Goal: Information Seeking & Learning: Check status

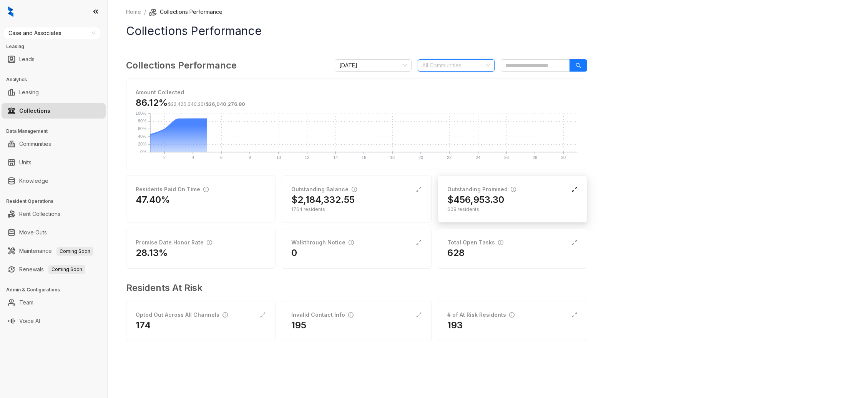
click at [574, 191] on icon "expand-alt" at bounding box center [575, 189] width 6 height 6
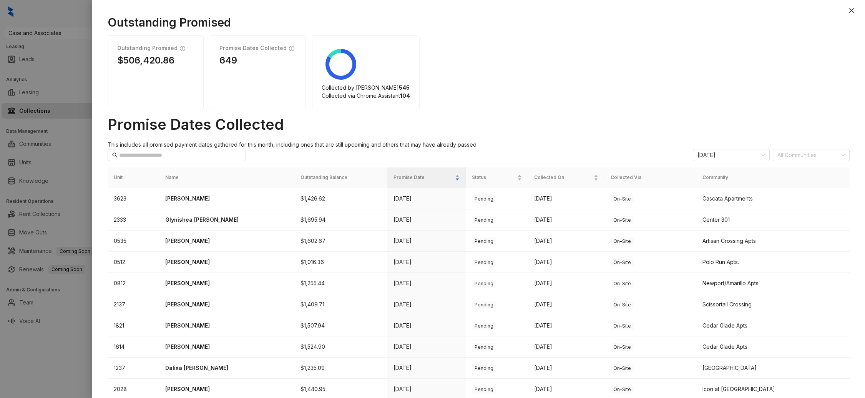
click at [228, 62] on h1 "649" at bounding box center [258, 60] width 77 height 11
click at [56, 76] on div at bounding box center [432, 199] width 865 height 398
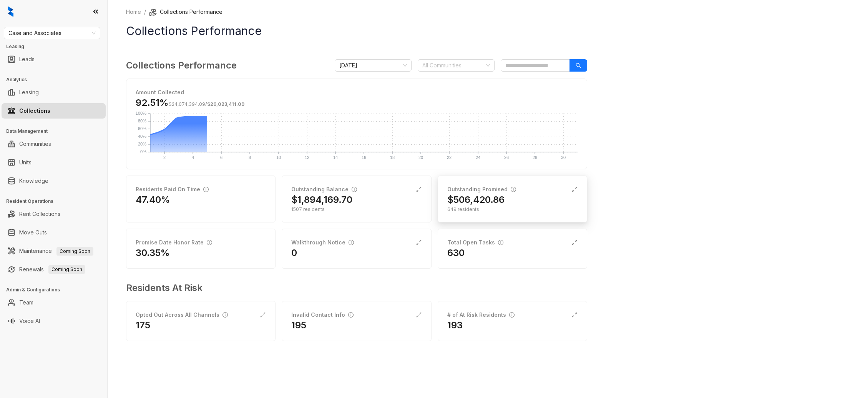
click at [482, 192] on div "Outstanding Promised" at bounding box center [482, 189] width 69 height 8
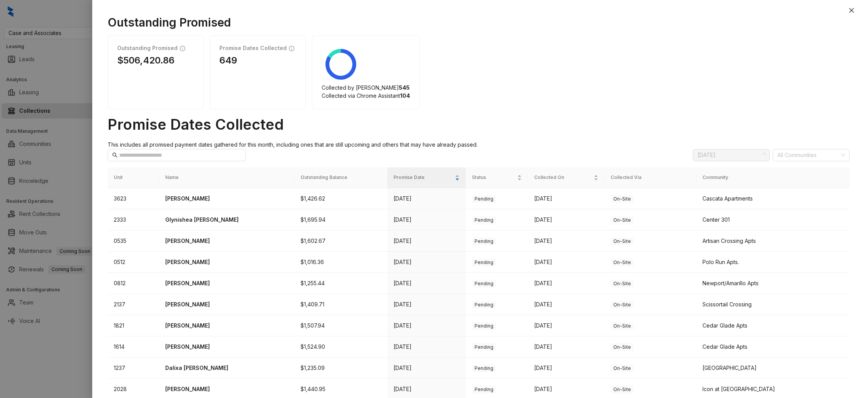
click at [86, 144] on div at bounding box center [432, 199] width 865 height 398
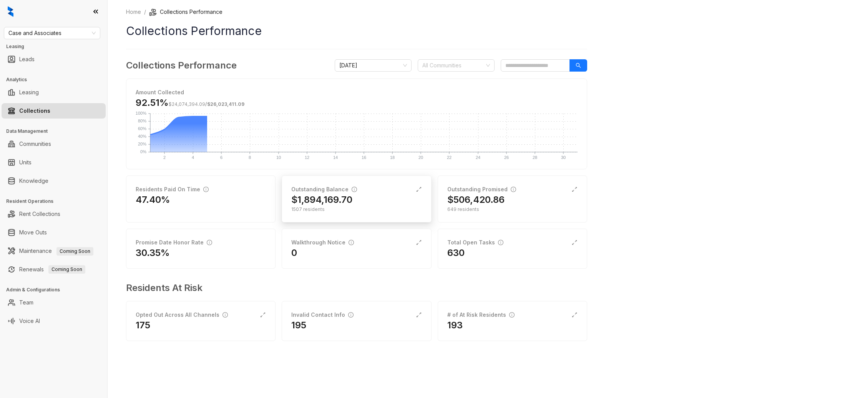
click at [412, 186] on div "Outstanding Balance" at bounding box center [356, 189] width 130 height 8
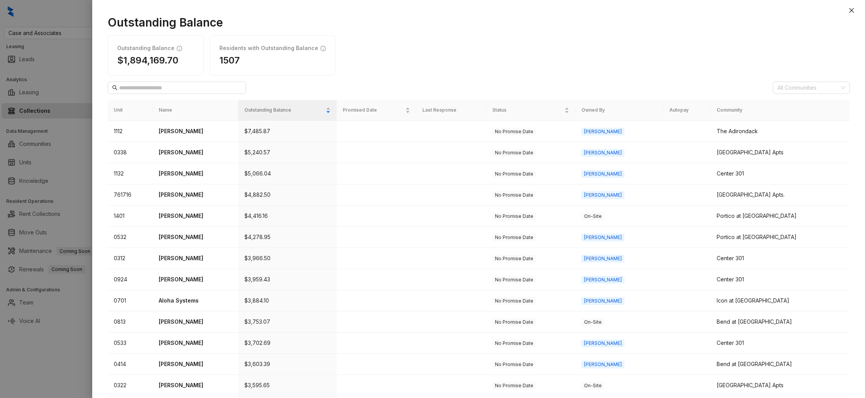
click at [84, 201] on div at bounding box center [432, 199] width 865 height 398
